Goal: Transaction & Acquisition: Purchase product/service

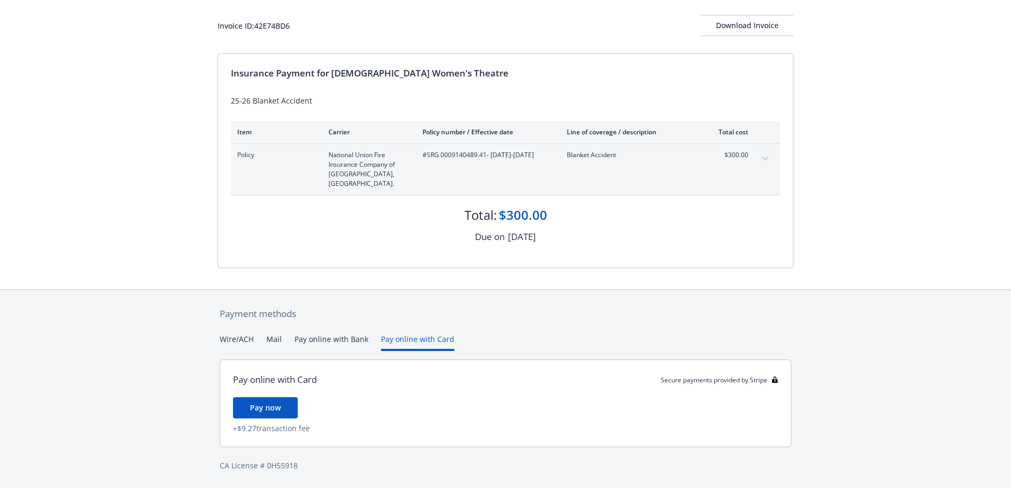
scroll to position [48, 0]
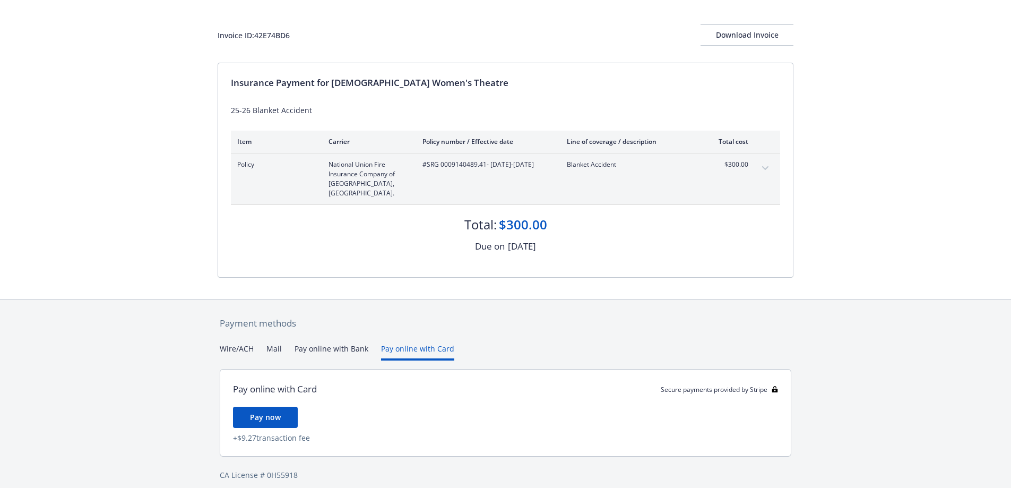
click at [425, 318] on div "Payment methods Wire/ACH Mail Pay online with Bank Pay online with Card Pay onl…" at bounding box center [505, 398] width 576 height 198
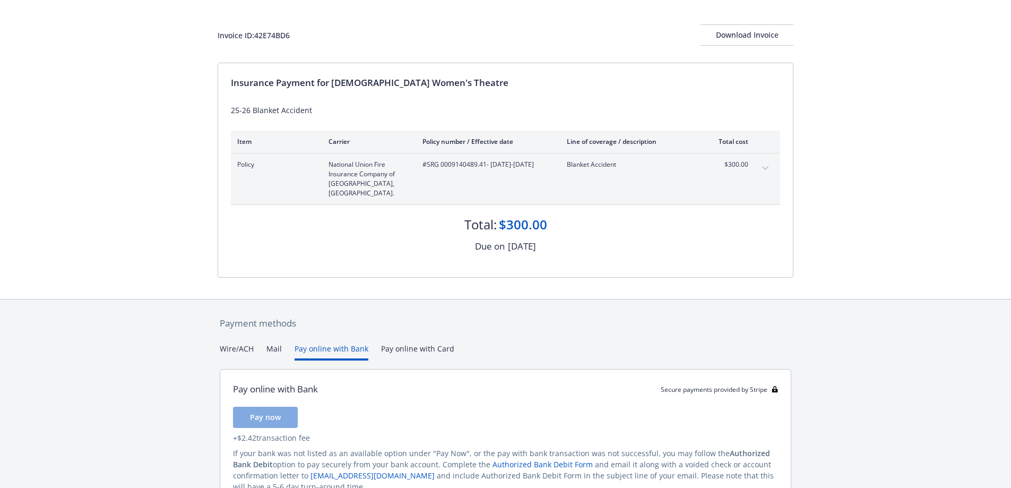
click at [337, 343] on button "Pay online with Bank" at bounding box center [331, 352] width 74 height 18
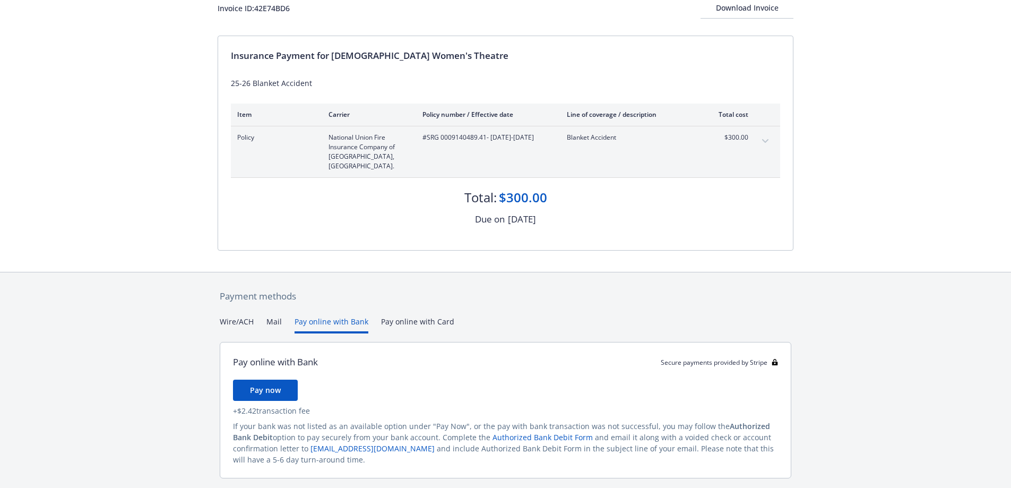
scroll to position [97, 0]
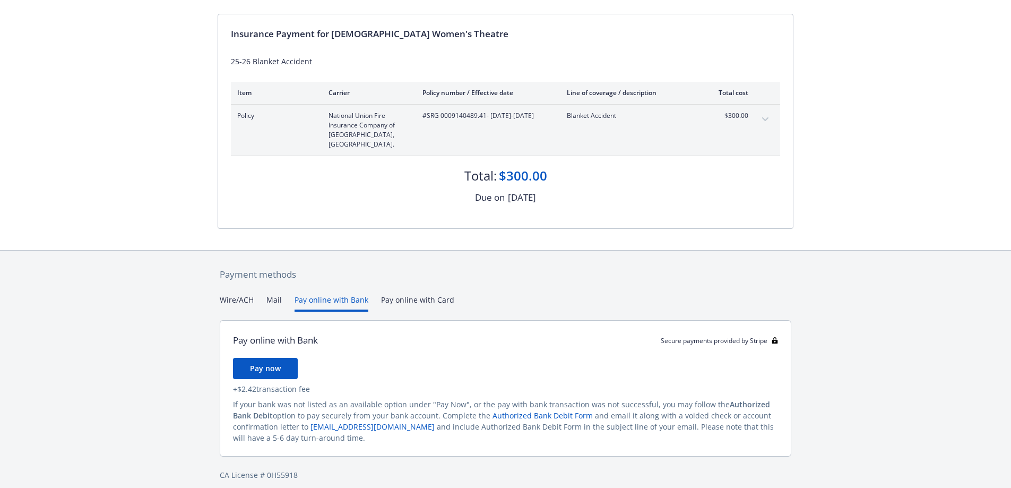
click at [272, 294] on button "Mail" at bounding box center [273, 303] width 15 height 18
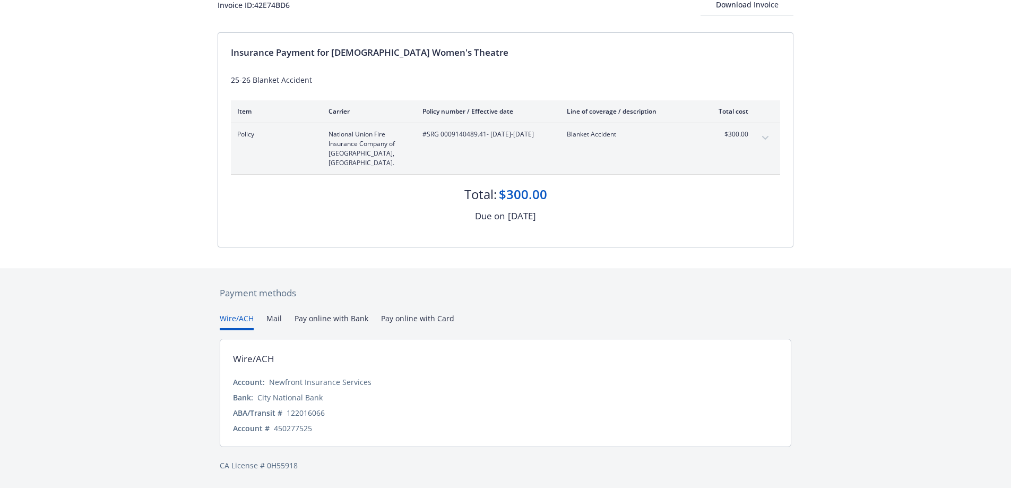
scroll to position [68, 0]
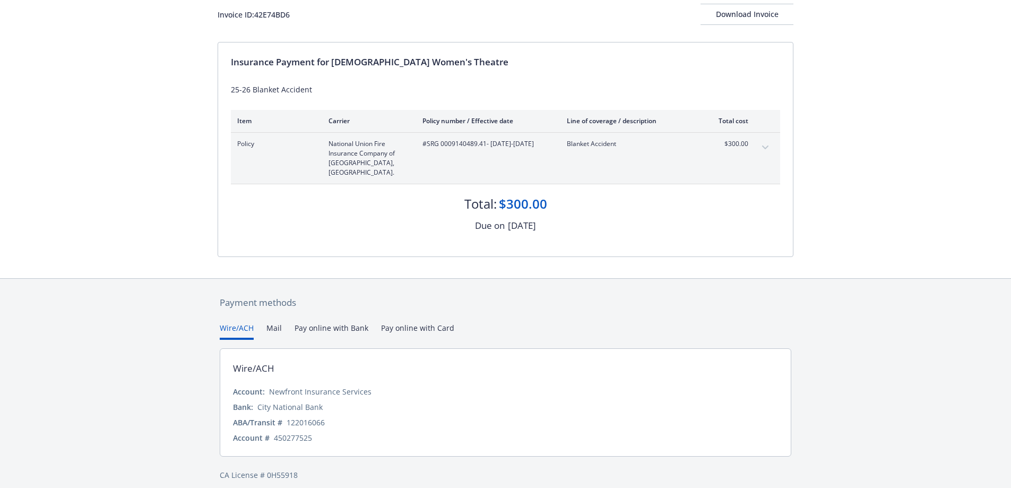
click at [234, 233] on div "Secure payments provided by Stripe Invoice ID: 42E74BD6 Download Invoice Insura…" at bounding box center [505, 214] width 1011 height 565
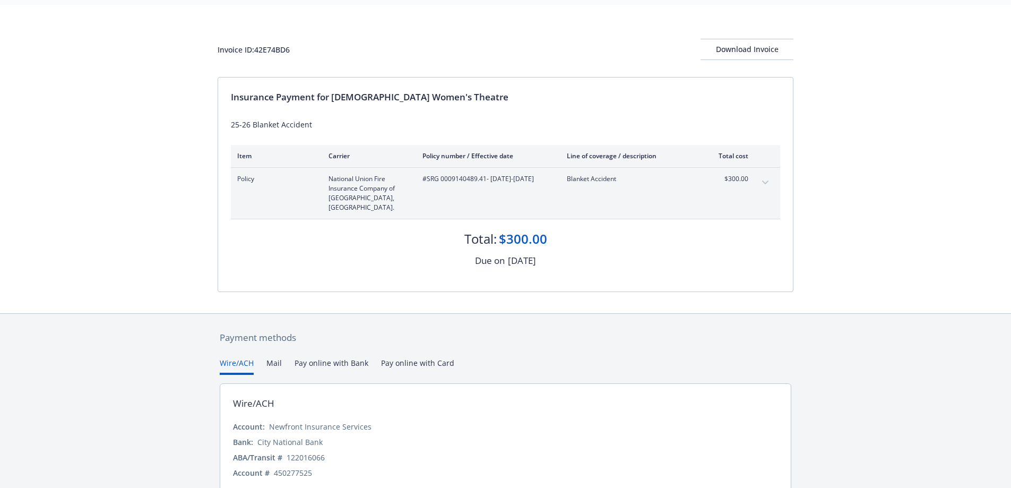
scroll to position [0, 0]
